Goal: Navigation & Orientation: Go to known website

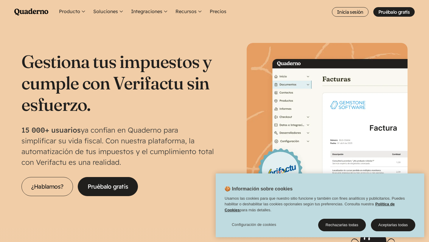
click at [39, 11] on use "Main menu" at bounding box center [31, 11] width 34 height 7
